Goal: Task Accomplishment & Management: Use online tool/utility

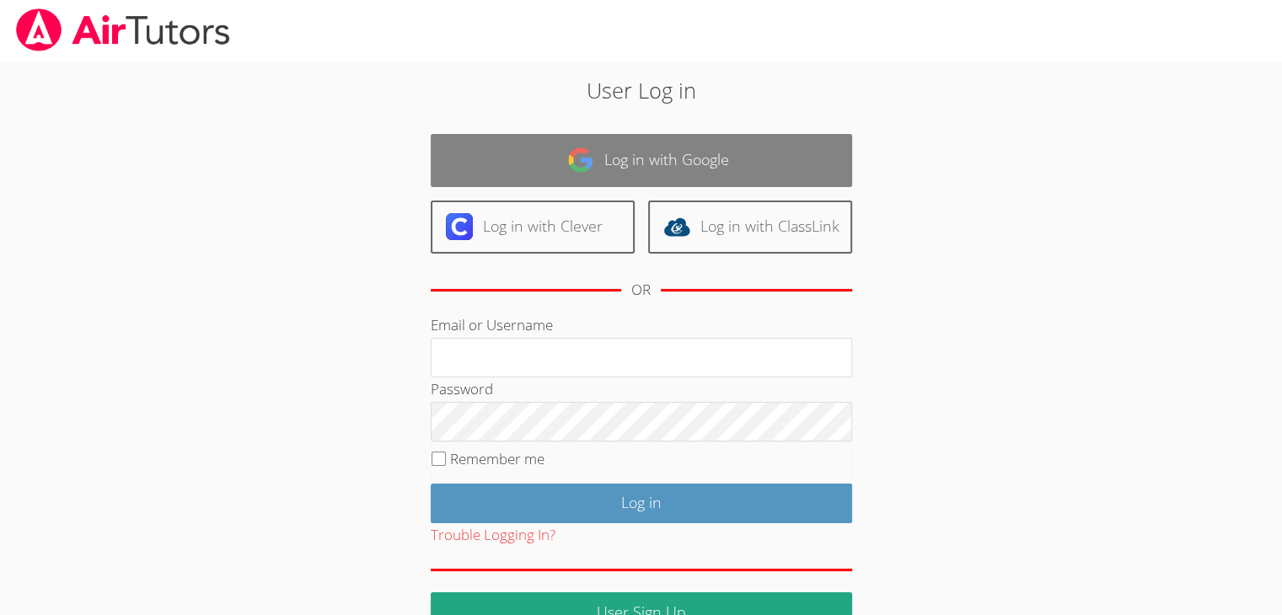
click at [694, 160] on link "Log in with Google" at bounding box center [641, 160] width 421 height 53
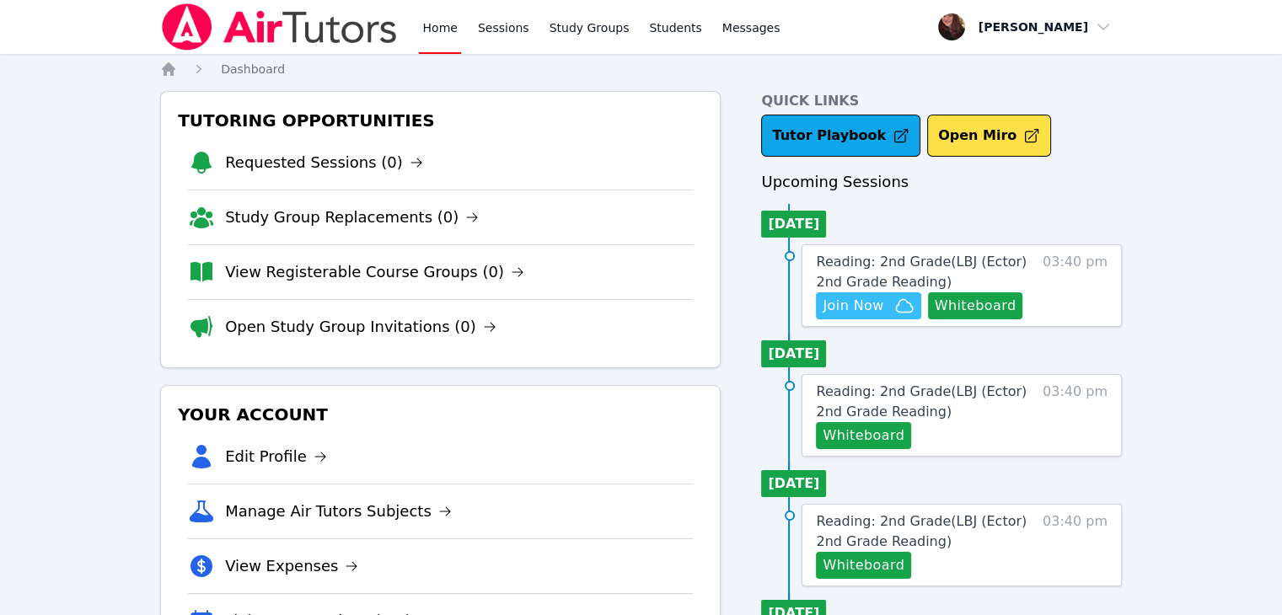
click at [894, 301] on icon "button" at bounding box center [904, 306] width 20 height 20
click at [924, 263] on span "Reading: 2nd Grade ( LBJ (Ector) 2nd Grade Reading )" at bounding box center [921, 272] width 211 height 36
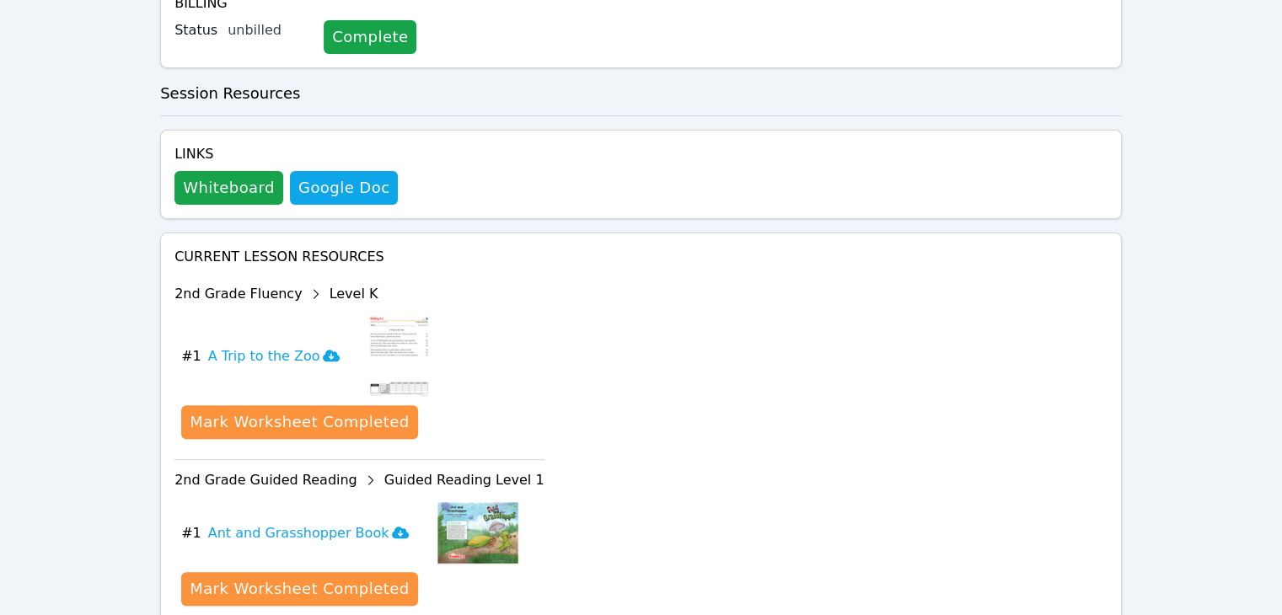
scroll to position [544, 0]
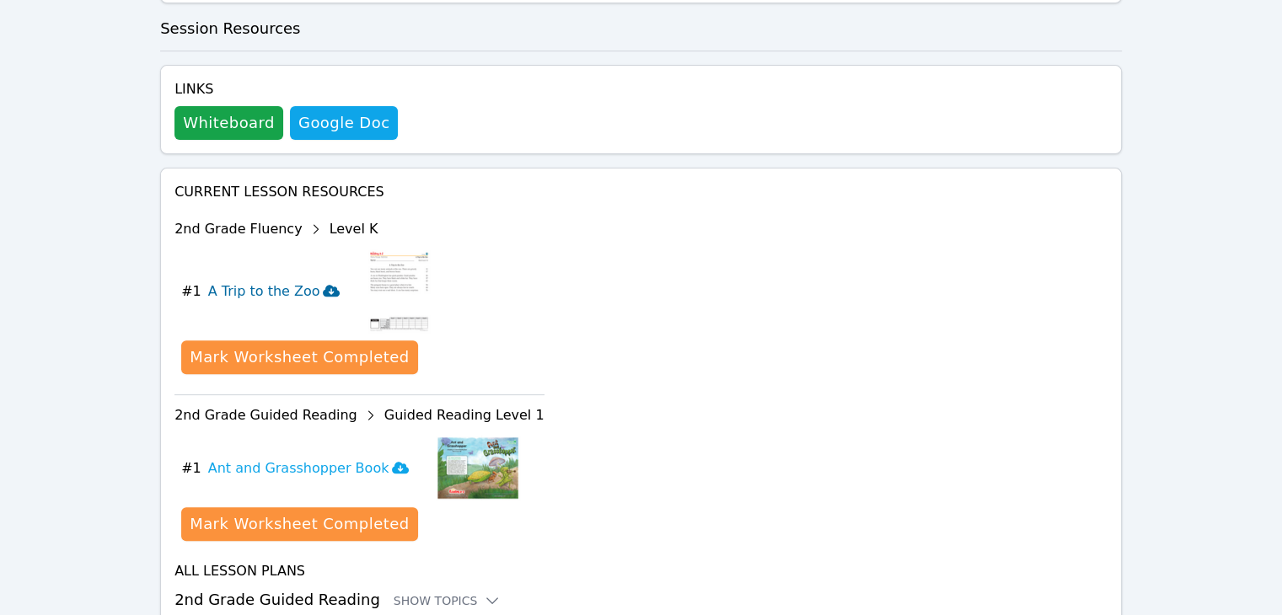
click at [270, 281] on h3 "A Trip to the Zoo" at bounding box center [274, 291] width 132 height 20
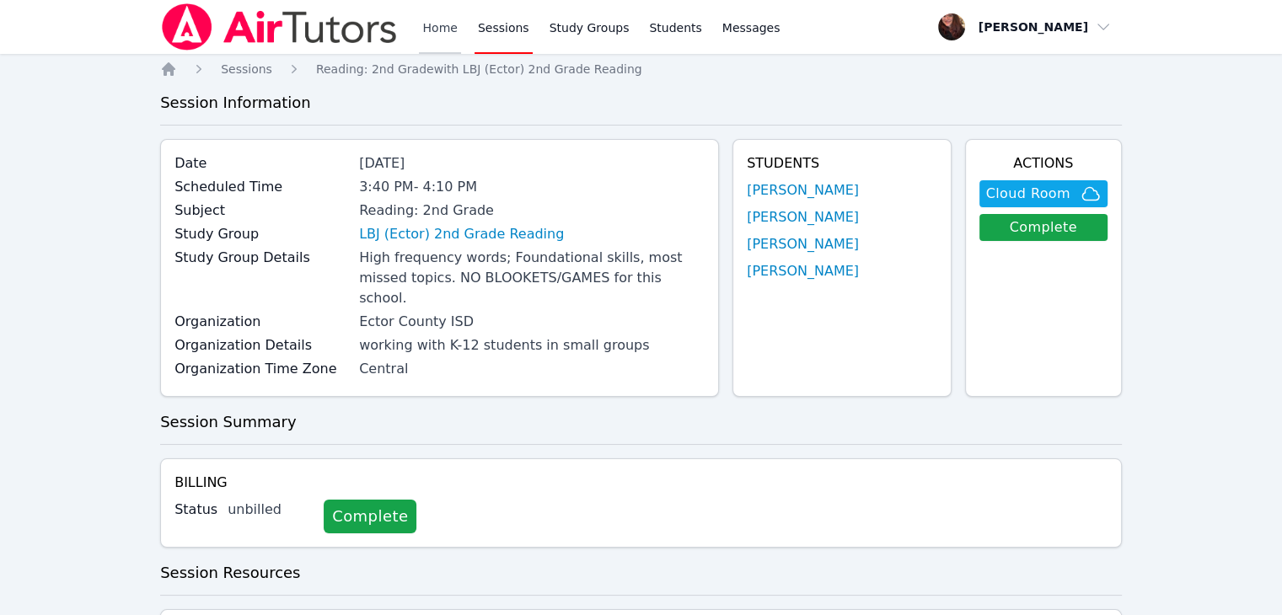
click at [442, 27] on link "Home" at bounding box center [439, 27] width 41 height 54
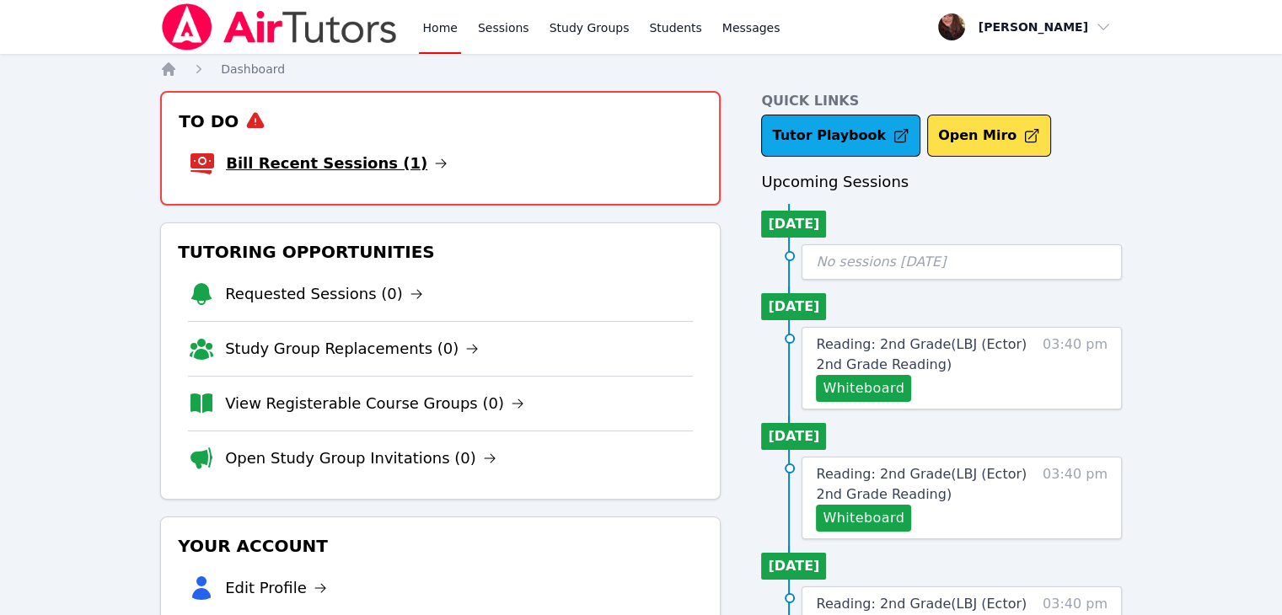
click at [349, 163] on link "Bill Recent Sessions (1)" at bounding box center [337, 164] width 222 height 24
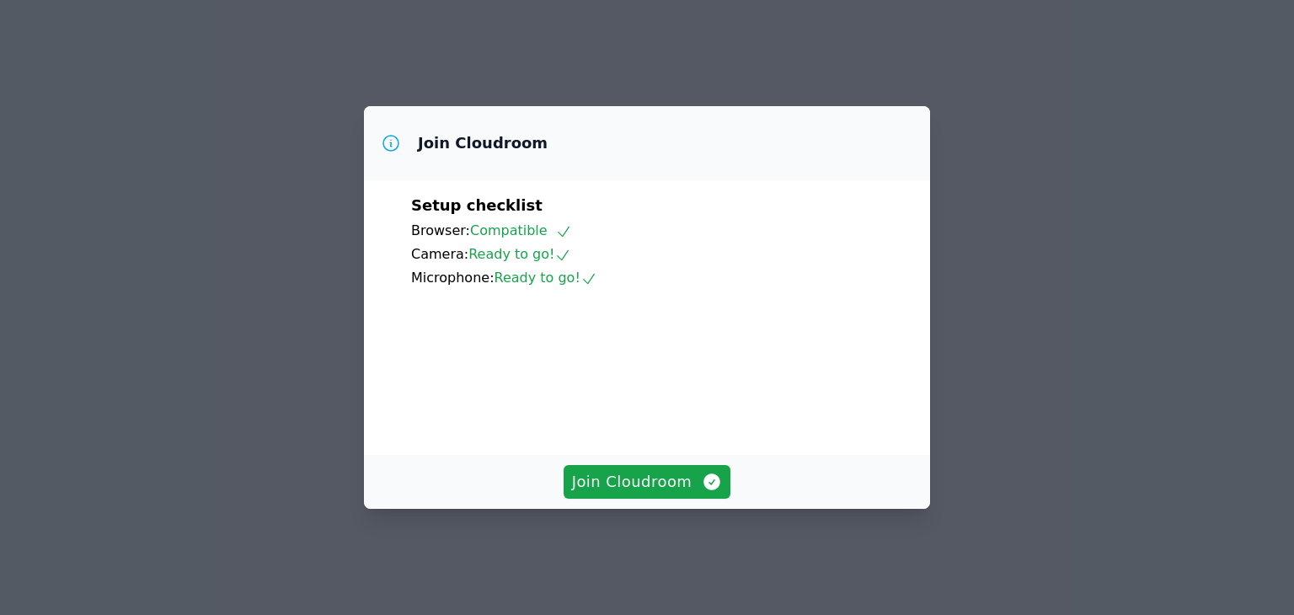
scroll to position [104, 0]
click at [621, 494] on span "Join Cloudroom" at bounding box center [647, 482] width 151 height 24
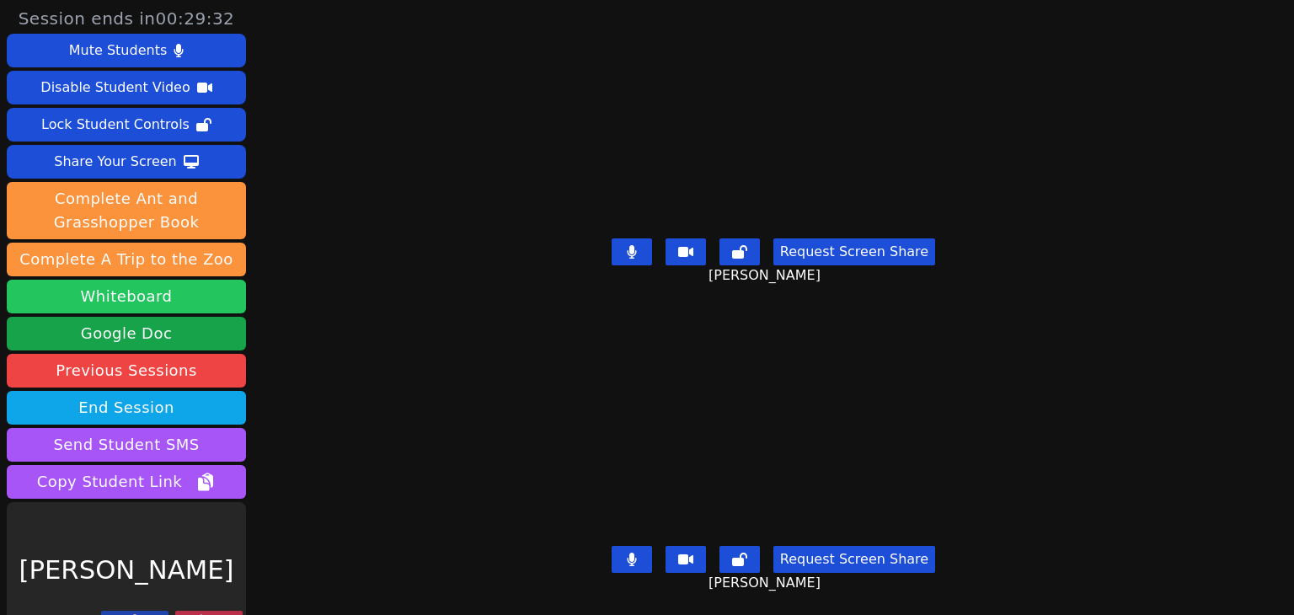
click at [223, 297] on button "Whiteboard" at bounding box center [126, 297] width 239 height 34
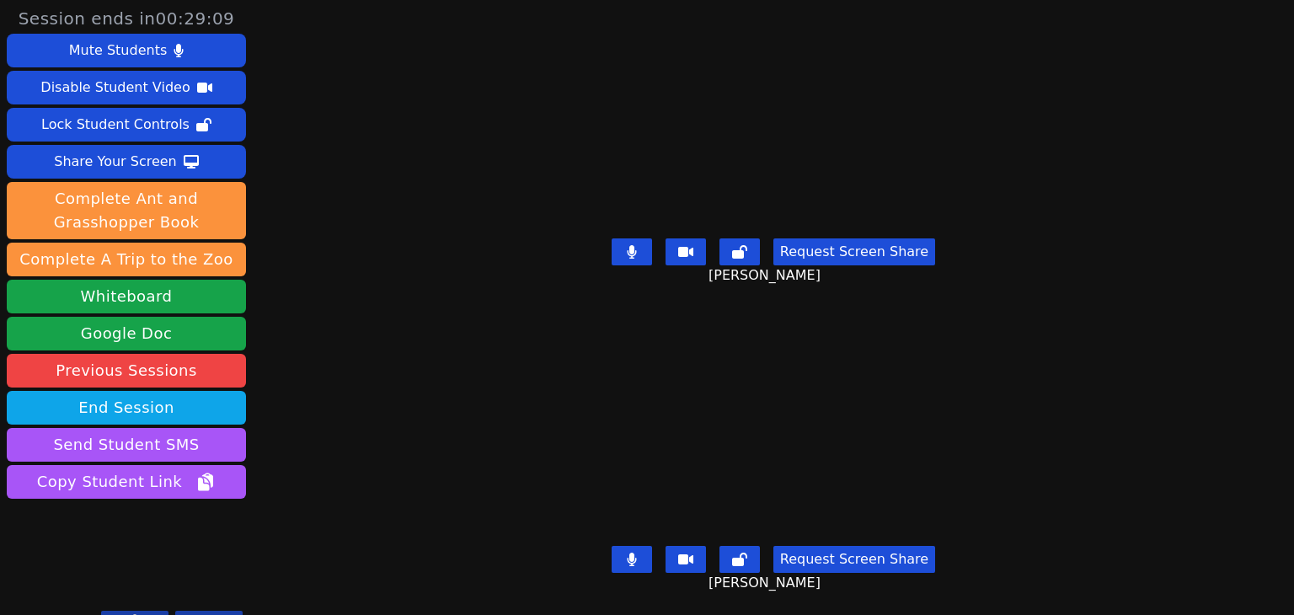
click at [629, 554] on button at bounding box center [632, 559] width 40 height 27
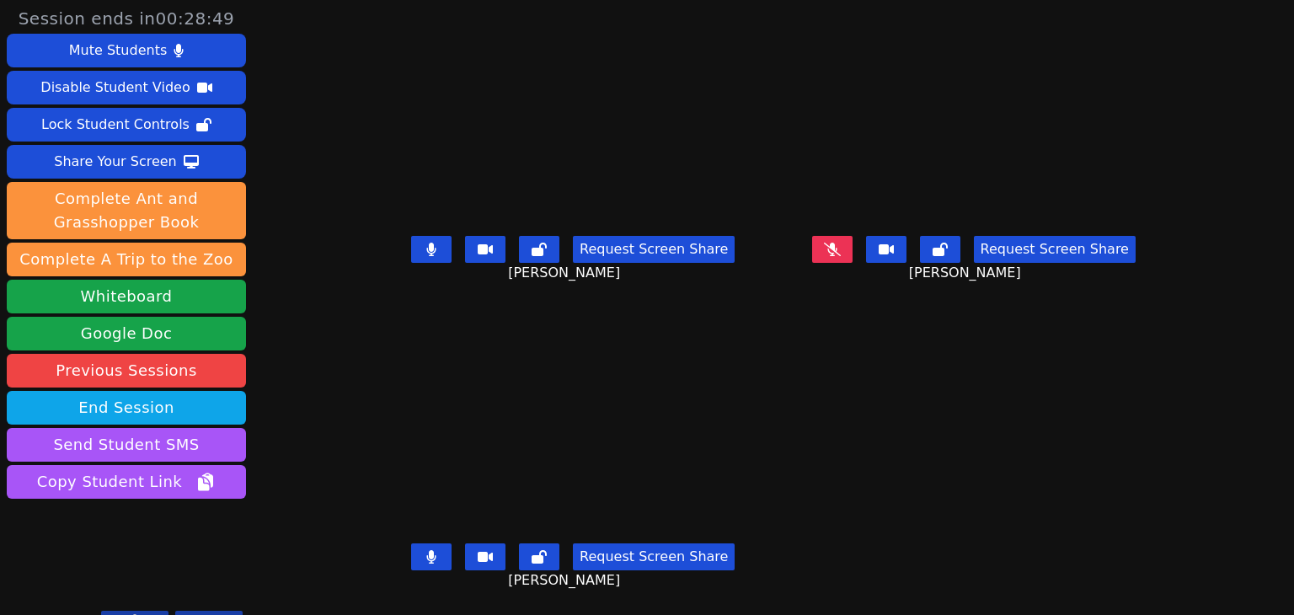
click at [413, 254] on button at bounding box center [431, 249] width 40 height 27
click at [427, 559] on icon at bounding box center [431, 556] width 9 height 13
click at [841, 247] on icon at bounding box center [832, 249] width 17 height 13
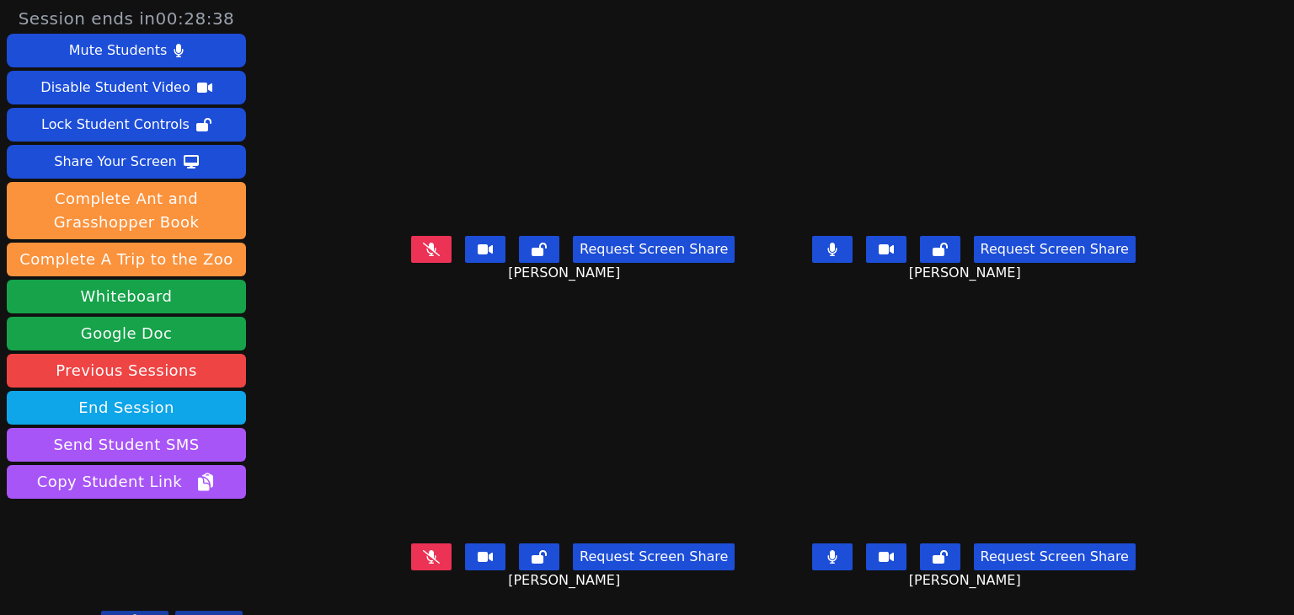
click at [853, 560] on button at bounding box center [832, 556] width 40 height 27
click at [853, 247] on button at bounding box center [832, 249] width 40 height 27
click at [853, 556] on button at bounding box center [832, 556] width 40 height 27
click at [411, 543] on button at bounding box center [431, 556] width 40 height 27
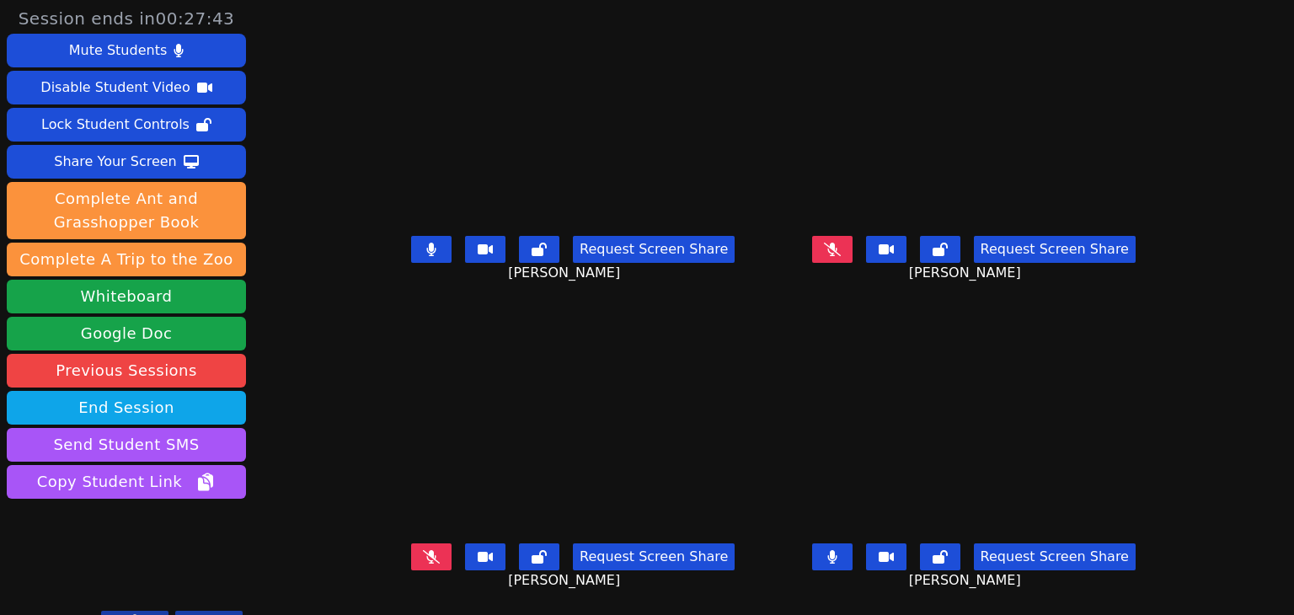
click at [426, 243] on icon at bounding box center [431, 249] width 10 height 13
click at [853, 237] on button at bounding box center [832, 249] width 40 height 27
click at [838, 550] on icon at bounding box center [832, 556] width 10 height 13
click at [413, 552] on button at bounding box center [431, 556] width 40 height 27
click at [411, 246] on button at bounding box center [431, 249] width 40 height 27
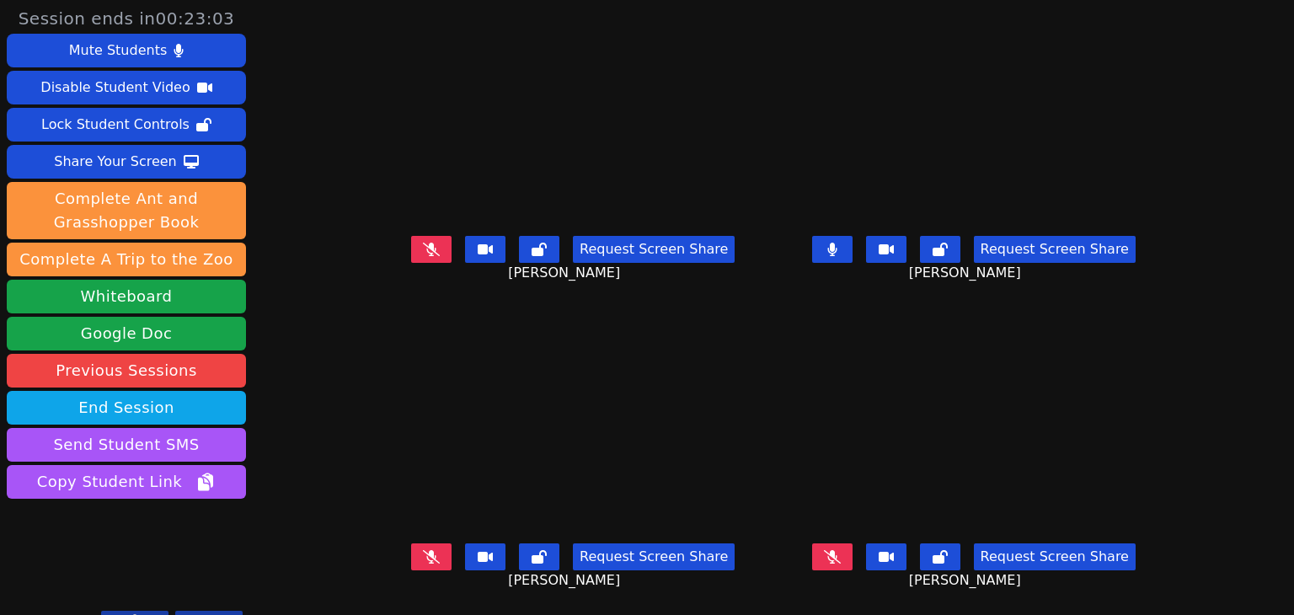
click at [411, 247] on button at bounding box center [431, 249] width 40 height 27
click at [423, 550] on icon at bounding box center [431, 556] width 17 height 13
click at [841, 550] on icon at bounding box center [832, 556] width 17 height 13
click at [411, 549] on button at bounding box center [431, 556] width 40 height 27
click at [426, 243] on icon at bounding box center [431, 249] width 10 height 13
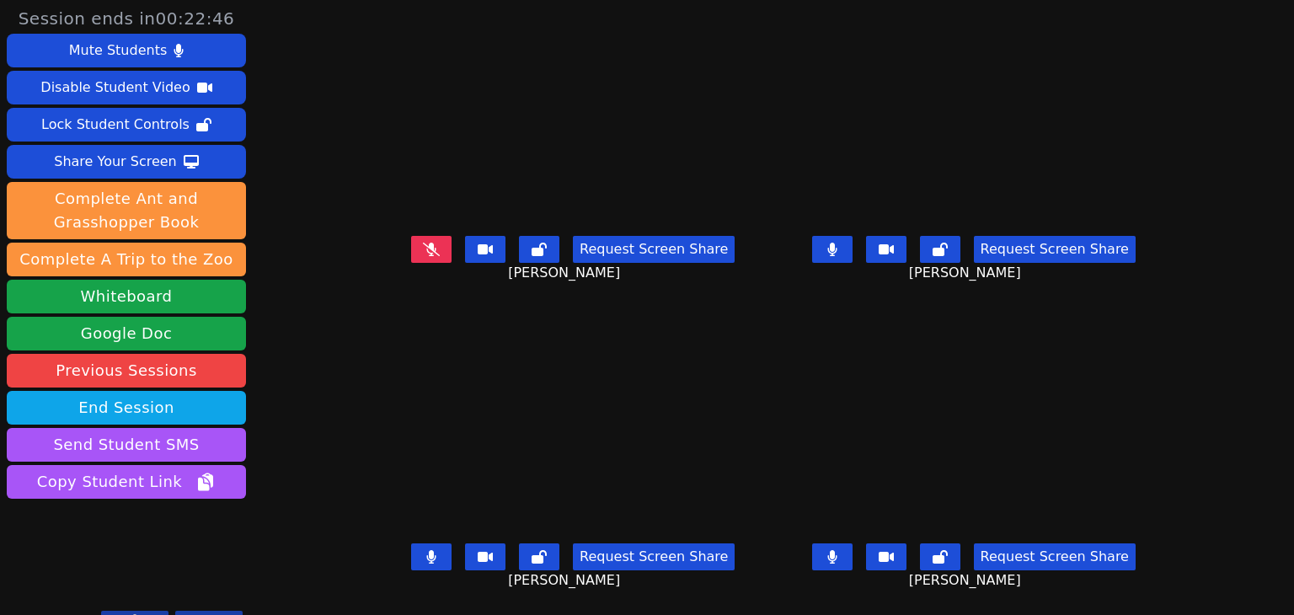
click at [427, 550] on icon at bounding box center [431, 556] width 9 height 13
click at [837, 550] on icon at bounding box center [831, 556] width 9 height 13
click at [837, 243] on icon at bounding box center [831, 249] width 9 height 13
click at [411, 236] on button at bounding box center [431, 249] width 40 height 27
click at [423, 550] on icon at bounding box center [431, 556] width 17 height 13
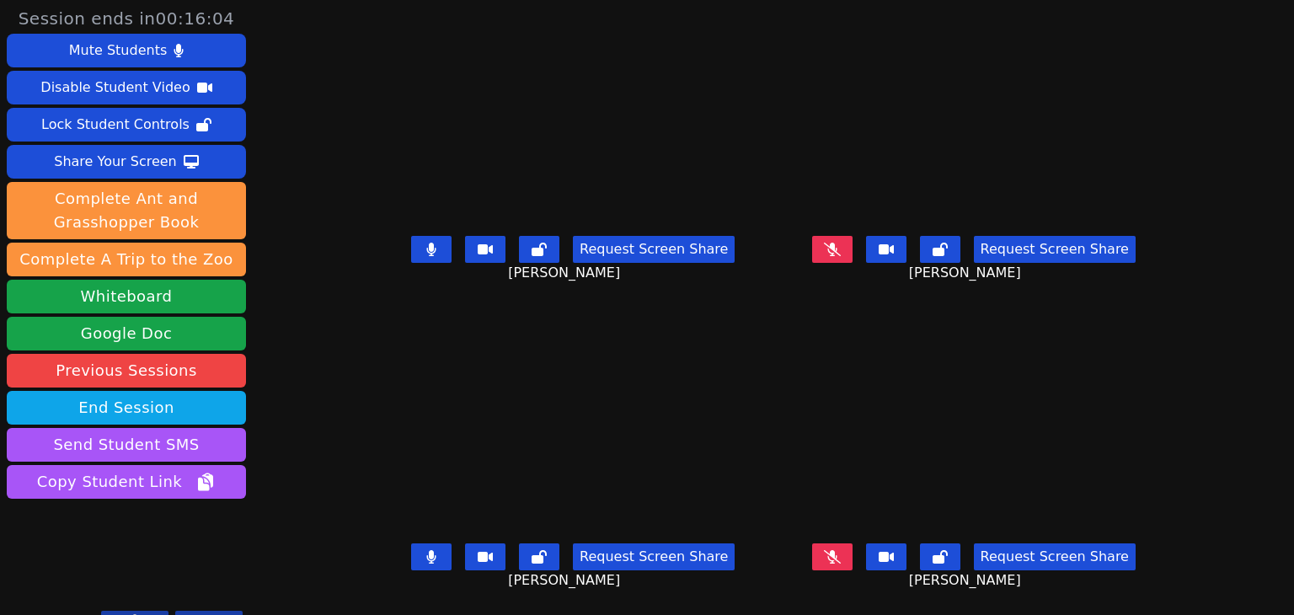
click at [426, 243] on icon at bounding box center [431, 249] width 10 height 13
click at [841, 244] on icon at bounding box center [832, 249] width 17 height 13
click at [427, 550] on icon at bounding box center [431, 556] width 9 height 13
click at [837, 243] on icon at bounding box center [831, 249] width 9 height 13
click at [853, 543] on button at bounding box center [832, 556] width 40 height 27
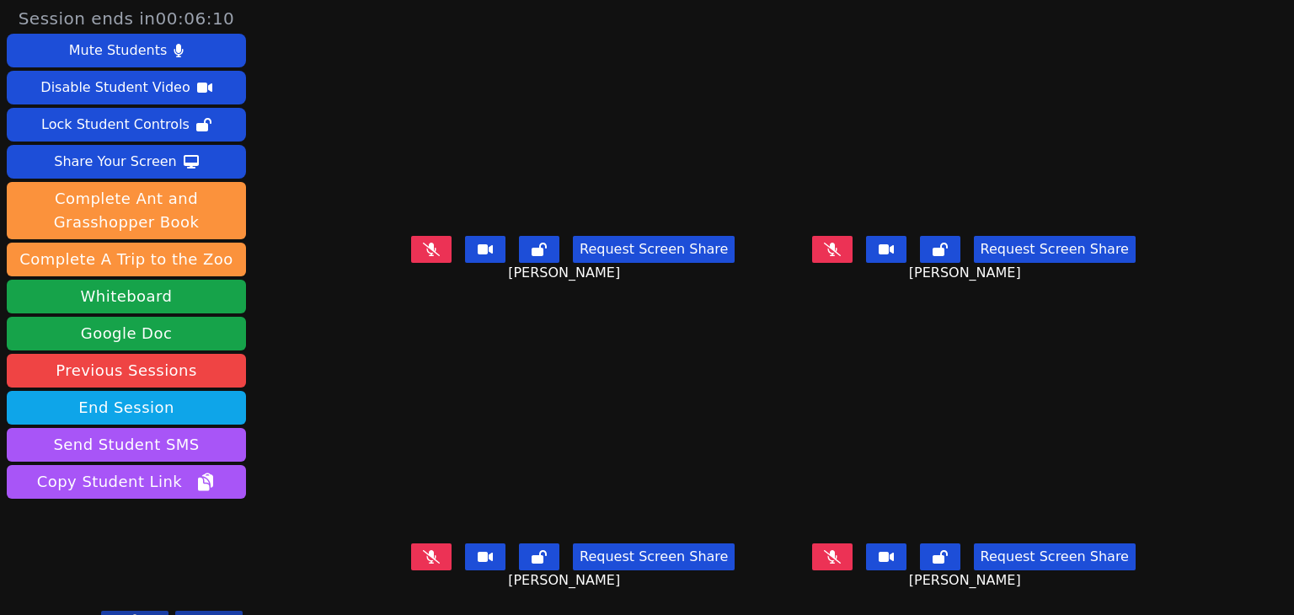
click at [841, 550] on icon at bounding box center [832, 556] width 17 height 13
click at [853, 545] on button at bounding box center [832, 556] width 40 height 27
click at [841, 550] on icon at bounding box center [832, 556] width 17 height 13
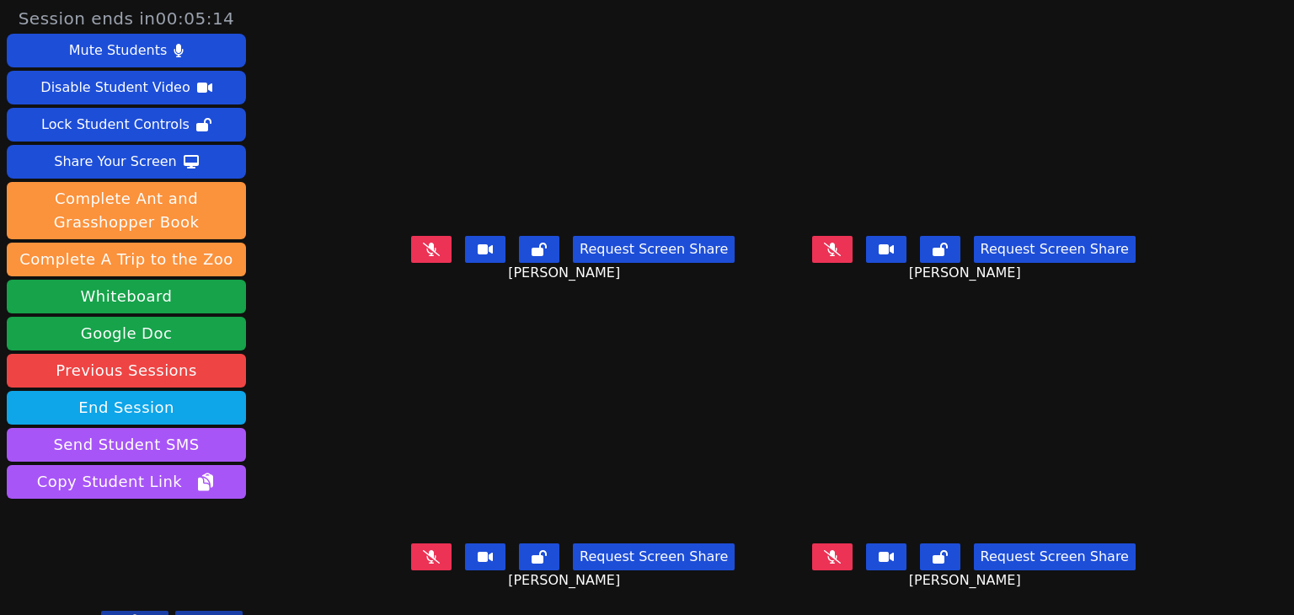
click at [949, 543] on button at bounding box center [940, 556] width 40 height 27
click at [423, 550] on icon at bounding box center [431, 556] width 17 height 13
click at [853, 543] on button at bounding box center [832, 556] width 40 height 27
click at [411, 247] on button at bounding box center [431, 249] width 40 height 27
click at [853, 246] on button at bounding box center [832, 249] width 40 height 27
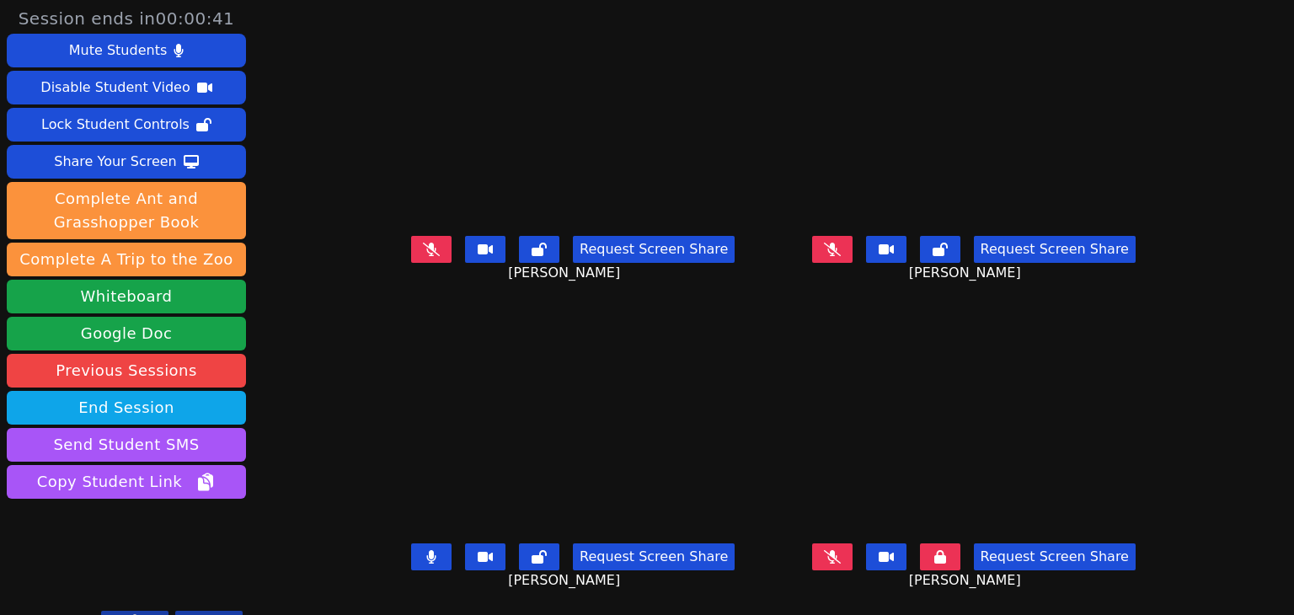
click at [841, 550] on icon at bounding box center [832, 556] width 17 height 13
click at [841, 244] on icon at bounding box center [832, 249] width 17 height 13
click at [423, 243] on icon at bounding box center [431, 249] width 17 height 13
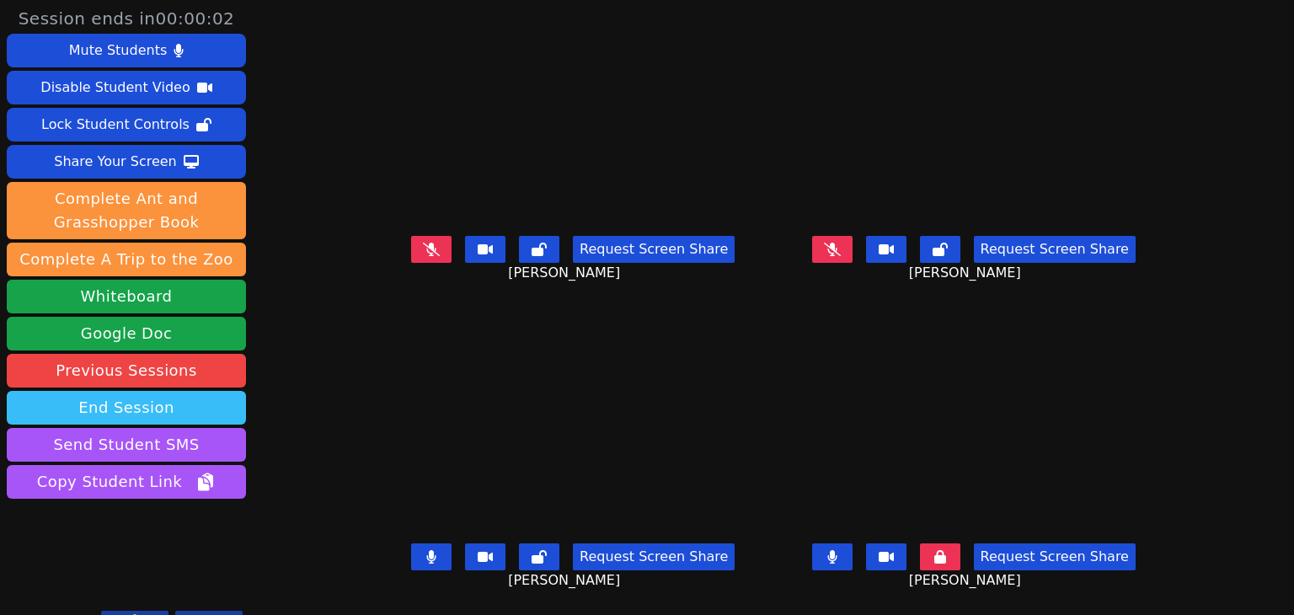
click at [128, 400] on button "End Session" at bounding box center [126, 408] width 239 height 34
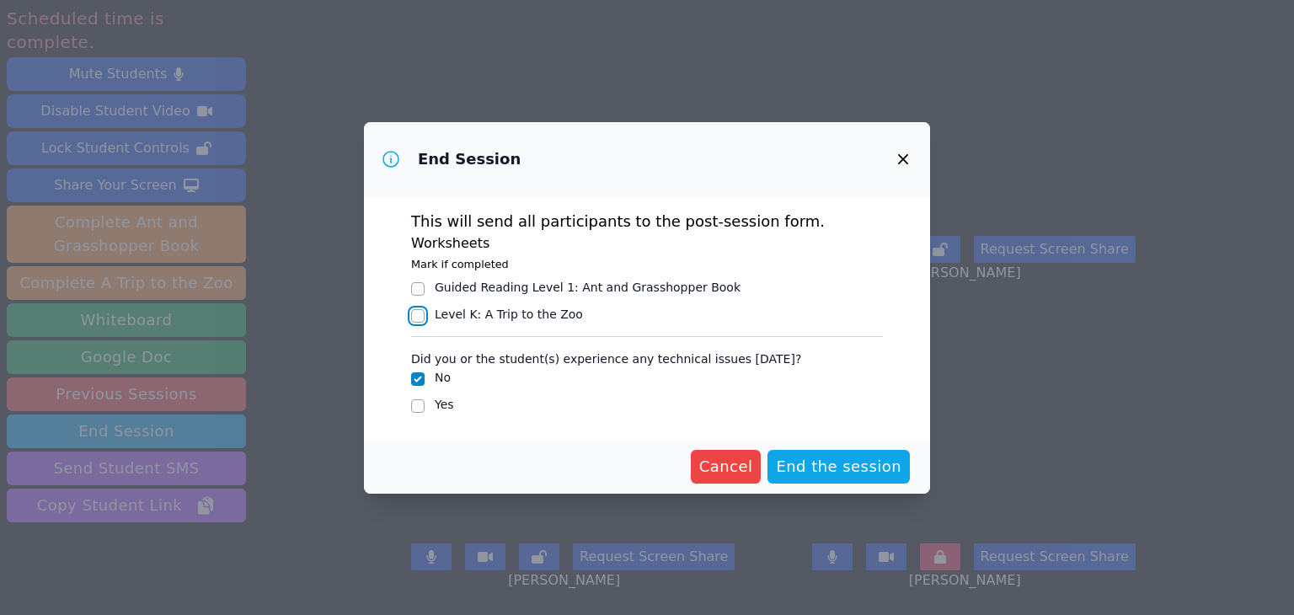
click at [414, 317] on input "Level K : A Trip to the Zoo" at bounding box center [417, 315] width 13 height 13
checkbox input "true"
click at [832, 458] on span "End the session" at bounding box center [839, 467] width 126 height 24
